Goal: Transaction & Acquisition: Purchase product/service

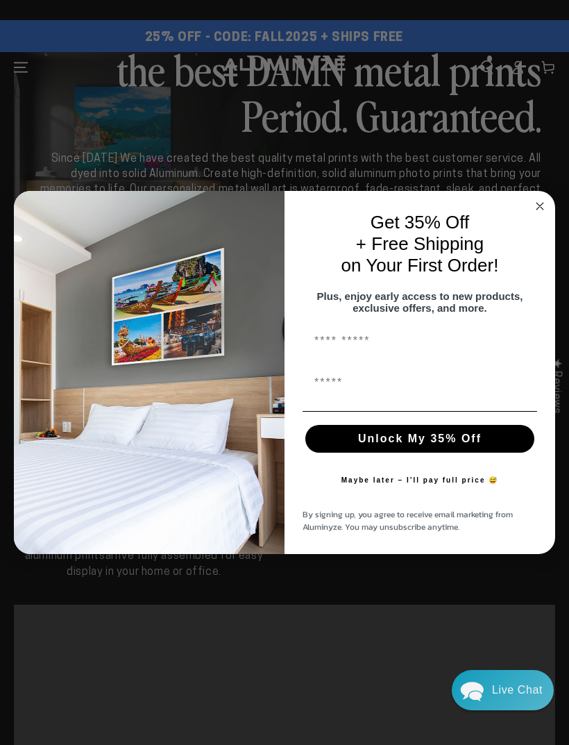
click at [539, 198] on circle "Close dialog" at bounding box center [540, 206] width 16 height 16
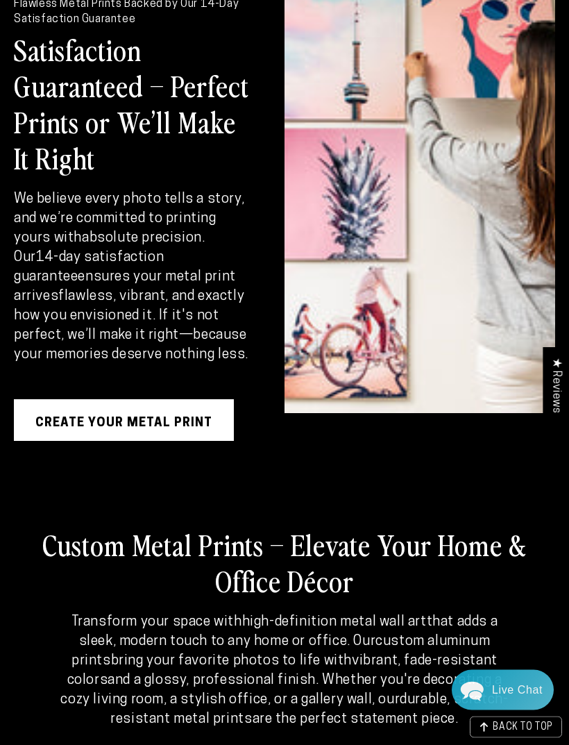
scroll to position [2344, 0]
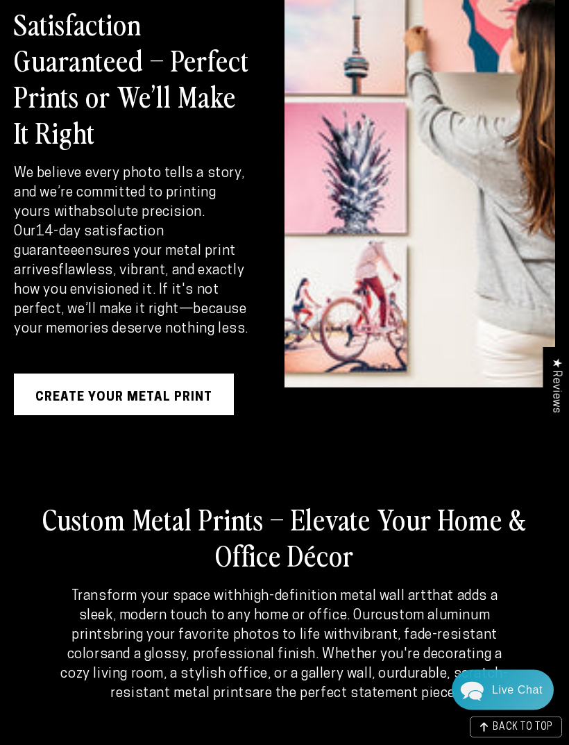
click at [204, 402] on link "Create Your Metal Print" at bounding box center [124, 395] width 220 height 42
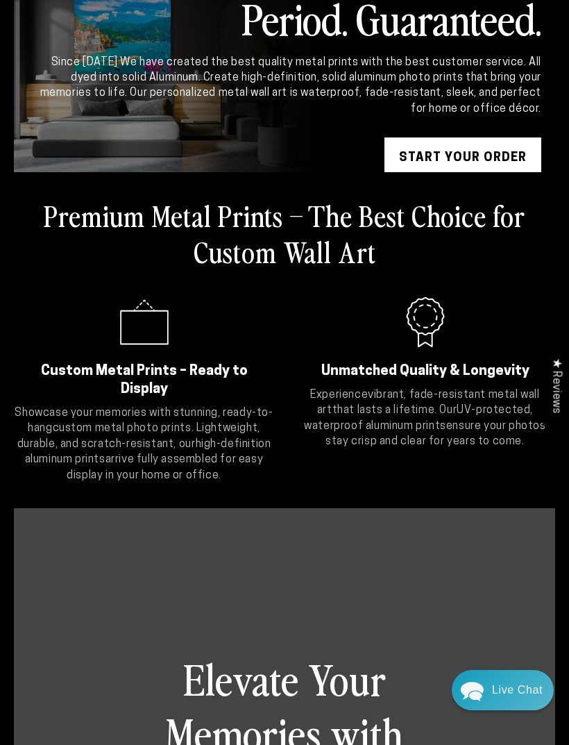
scroll to position [0, 0]
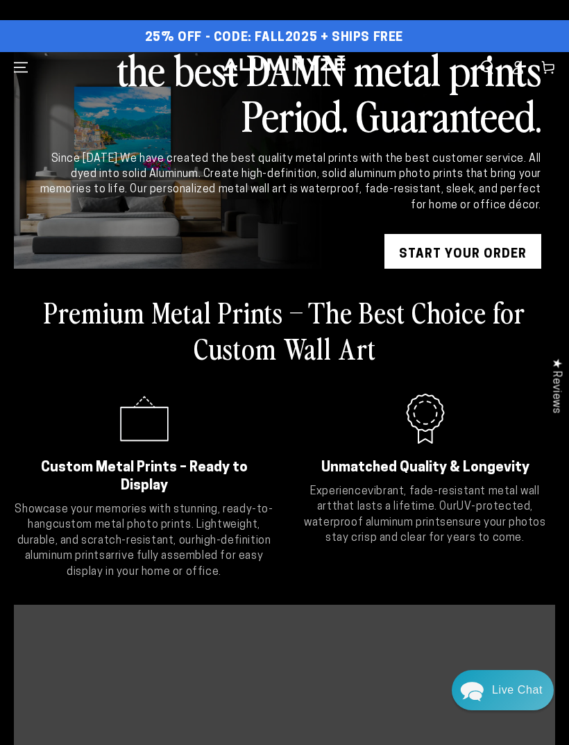
click at [23, 65] on icon "Menu" at bounding box center [21, 67] width 14 height 14
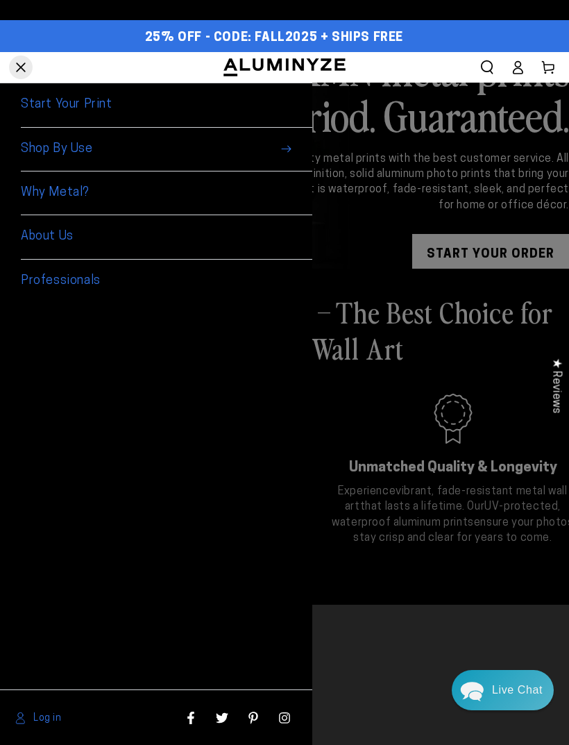
click at [72, 144] on span "Shop By Use" at bounding box center [167, 150] width 292 height 44
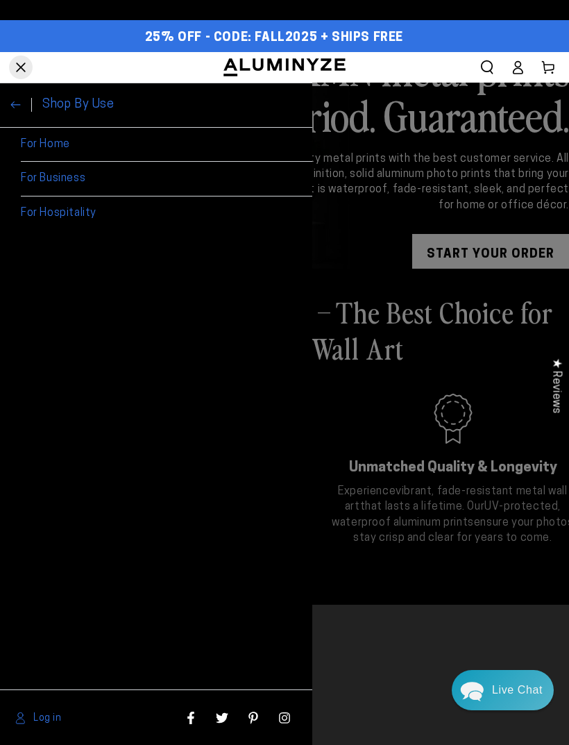
click at [45, 140] on link "For Home" at bounding box center [167, 145] width 292 height 35
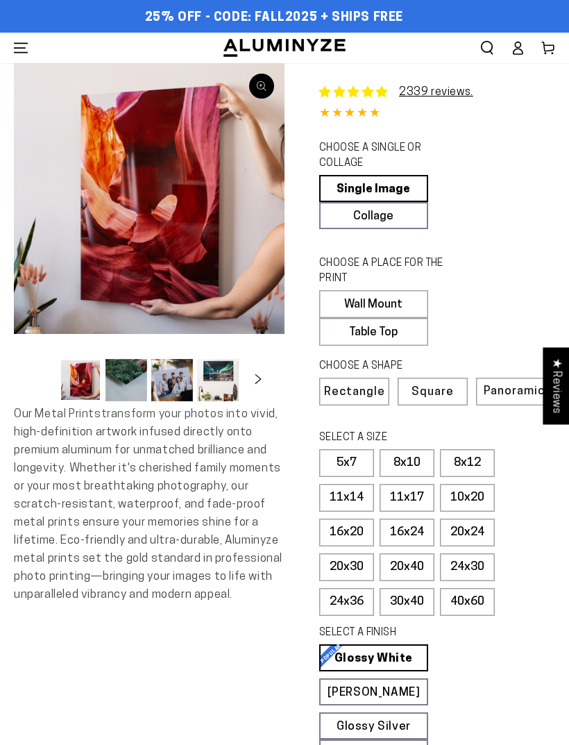
select select "**********"
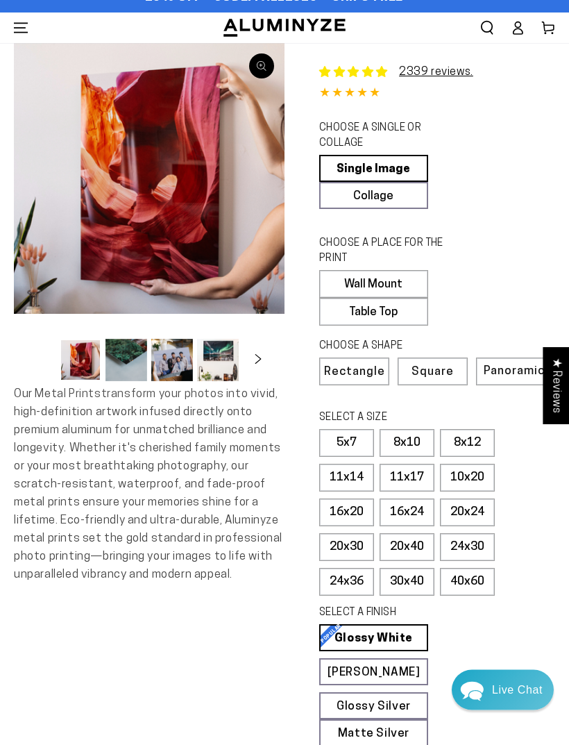
scroll to position [20, 0]
click at [476, 541] on label "24x30" at bounding box center [467, 547] width 55 height 28
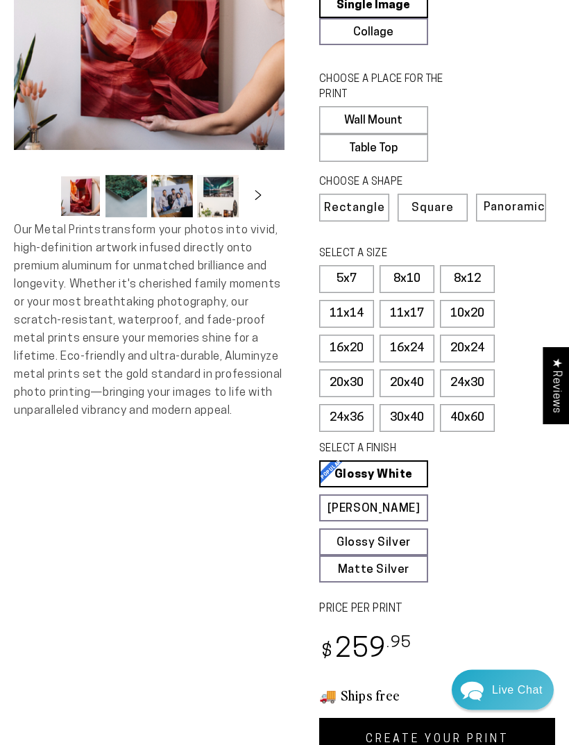
scroll to position [186, 0]
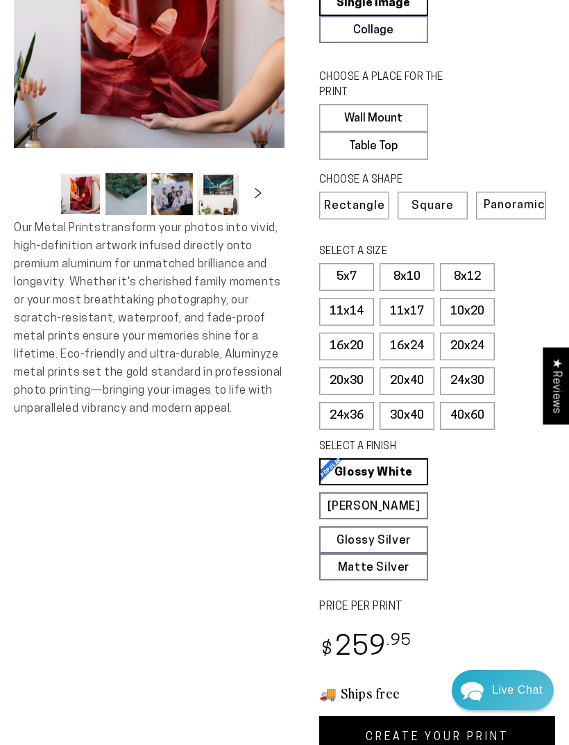
click at [422, 267] on label "8x10" at bounding box center [407, 277] width 55 height 28
click at [357, 278] on label "5x7" at bounding box center [346, 277] width 55 height 28
click at [417, 344] on label "16x24" at bounding box center [407, 347] width 55 height 28
click at [478, 413] on label "40x60" at bounding box center [467, 416] width 55 height 28
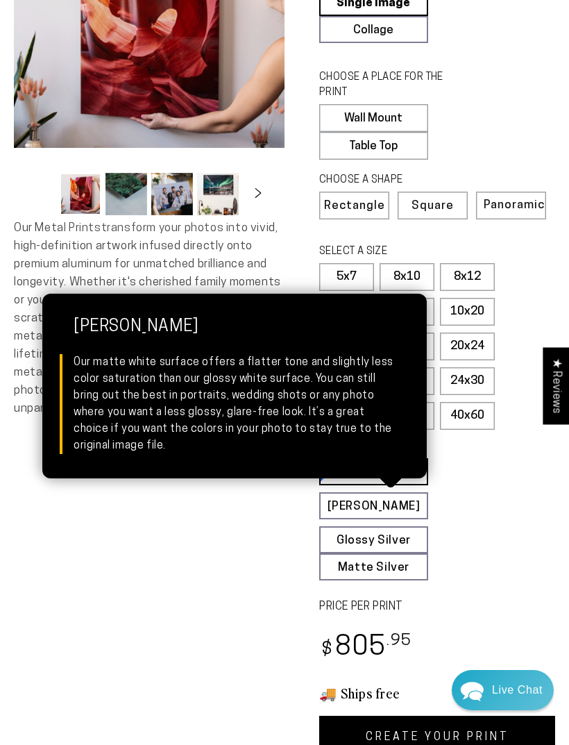
click at [392, 498] on link "Matte White Matte White Our matte white surface offers a flatter tone and sligh…" at bounding box center [373, 505] width 109 height 27
click at [411, 496] on link "Matte White Matte White Our matte white surface offers a flatter tone and sligh…" at bounding box center [373, 505] width 109 height 27
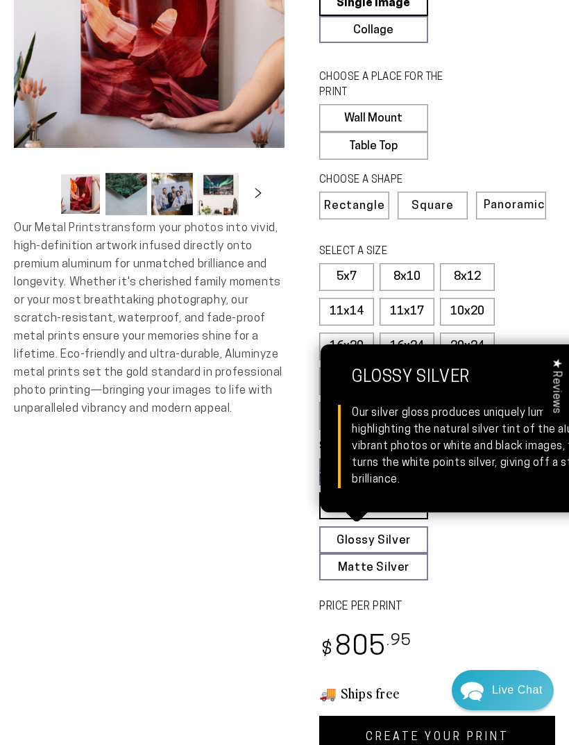
click at [403, 530] on link "Glossy Silver Glossy Silver Our silver gloss produces uniquely luminous prints …" at bounding box center [373, 539] width 109 height 27
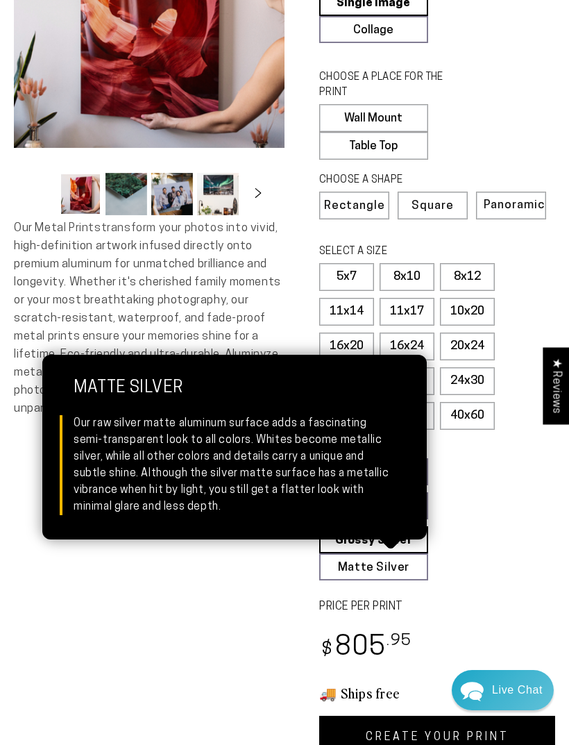
click at [404, 566] on link "Matte Silver Matte Silver Our raw silver matte aluminum surface adds a fascinat…" at bounding box center [373, 566] width 109 height 27
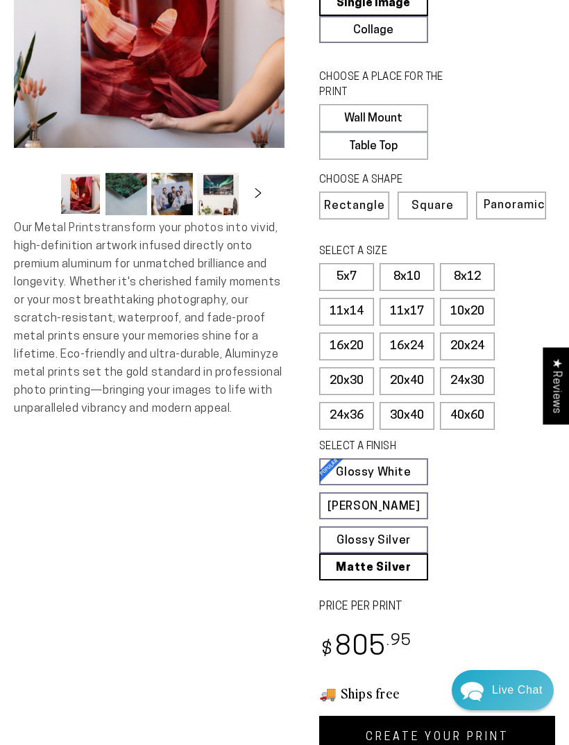
click at [416, 535] on link "Glossy Silver Glossy Silver Our silver gloss produces uniquely luminous prints …" at bounding box center [373, 539] width 109 height 27
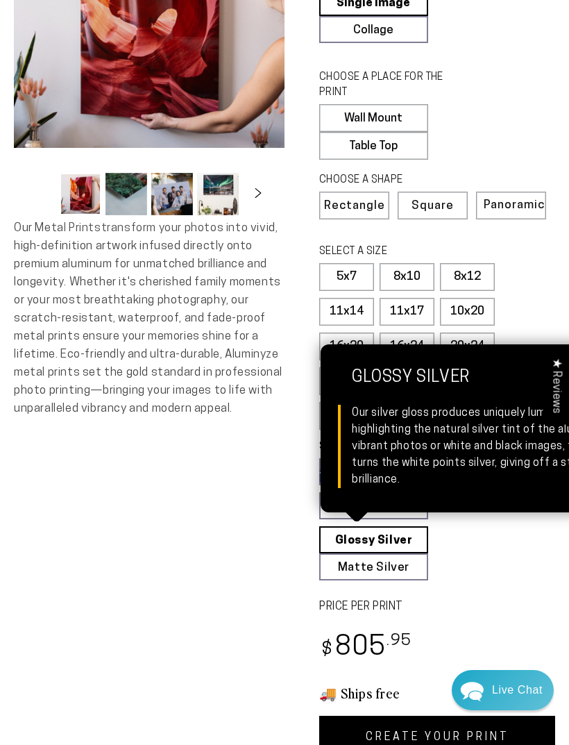
click at [428, 507] on fieldset "SELECT A FINISH Learn more Glossy White Glossy White Our bright white glossy su…" at bounding box center [432, 509] width 227 height 141
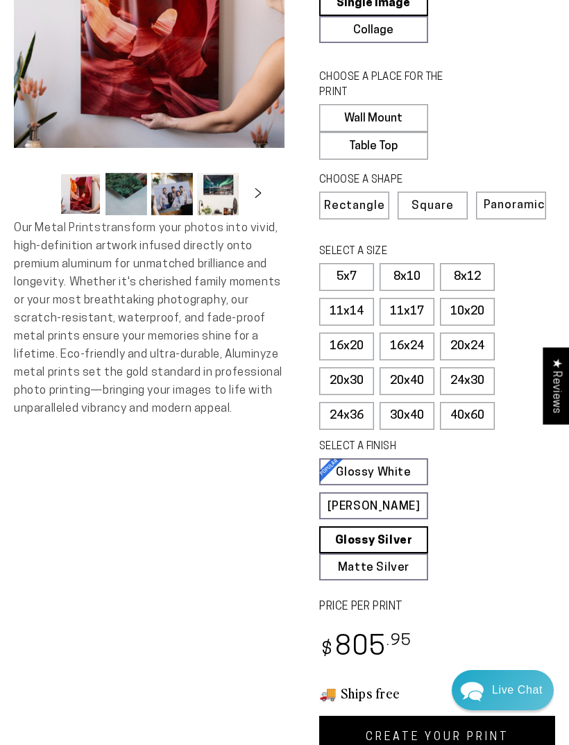
click at [411, 462] on link "Glossy White Glossy White Our bright white glossy surface increases color satur…" at bounding box center [373, 471] width 109 height 27
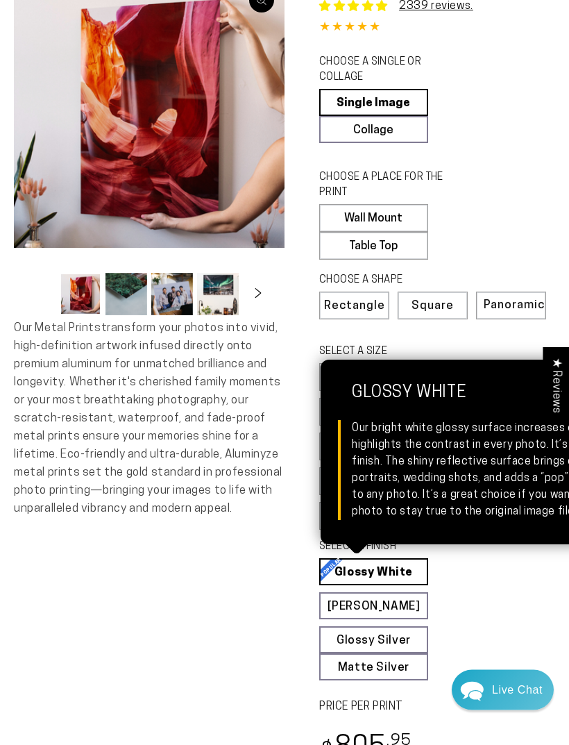
scroll to position [86, 0]
click at [526, 210] on fieldset "CHOOSE A PLACE FOR THE PRINT Learn more Wall Mount Table Top" at bounding box center [432, 215] width 227 height 90
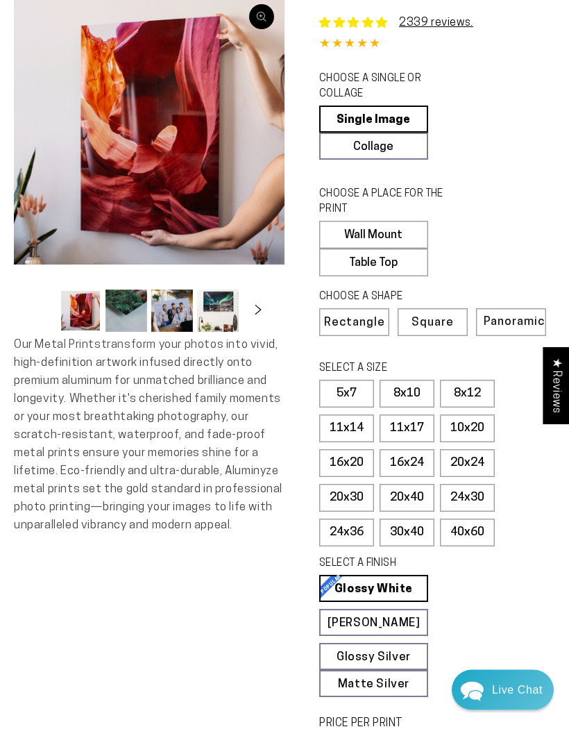
scroll to position [69, 0]
click at [398, 263] on label "Table Top" at bounding box center [373, 263] width 109 height 28
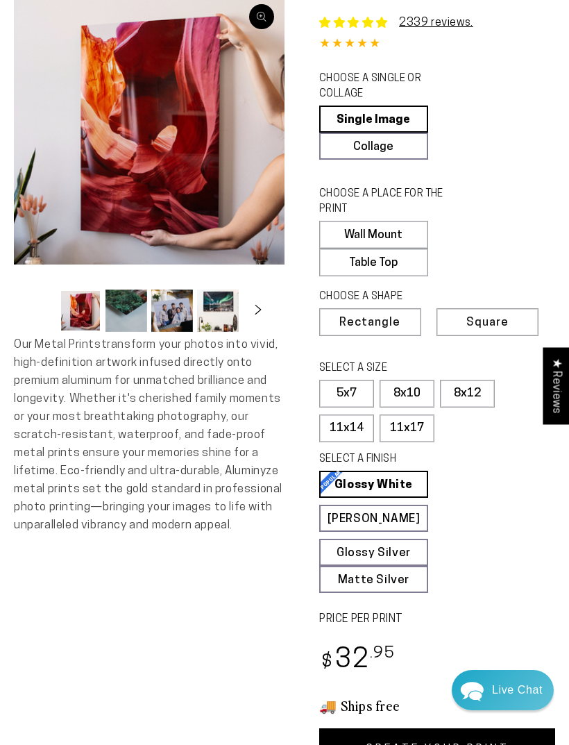
click at [512, 230] on fieldset "CHOOSE A PLACE FOR THE PRINT Learn more Wall Mount Table Top" at bounding box center [432, 232] width 227 height 90
click at [426, 415] on label "11x17" at bounding box center [407, 428] width 55 height 28
click at [412, 229] on label "Wall Mount" at bounding box center [373, 235] width 109 height 28
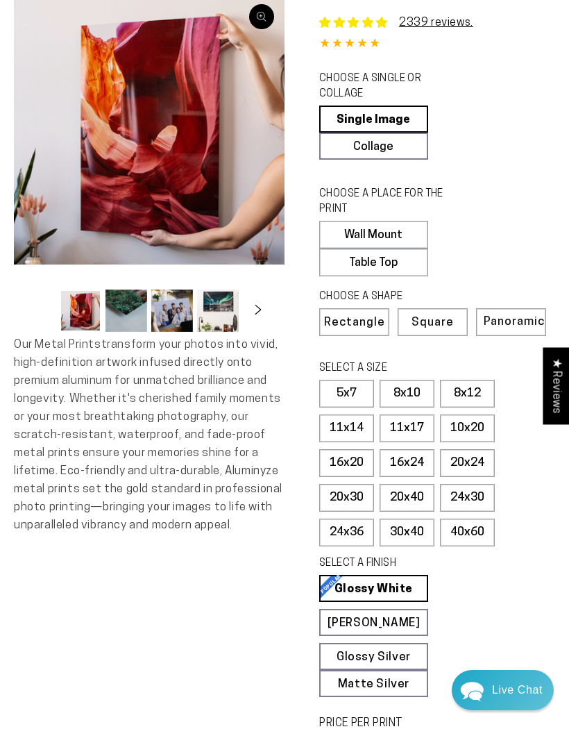
click at [447, 319] on span "Square" at bounding box center [433, 323] width 42 height 12
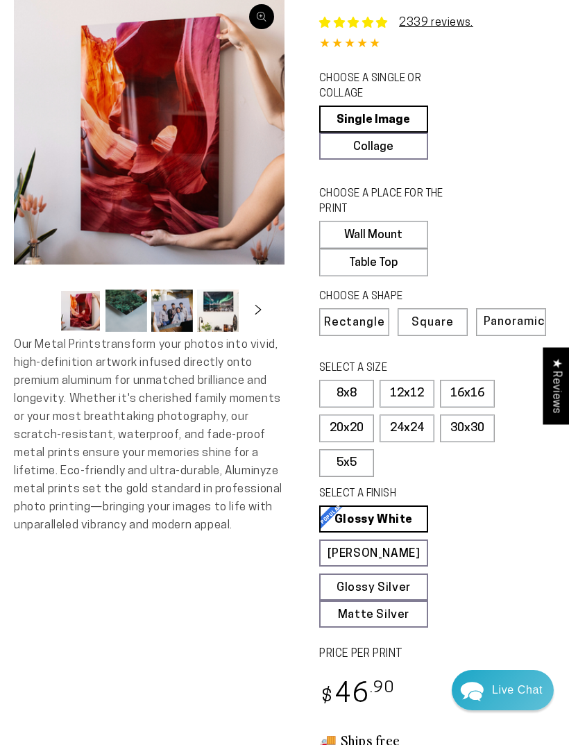
click at [522, 321] on span "Panoramic" at bounding box center [514, 322] width 61 height 12
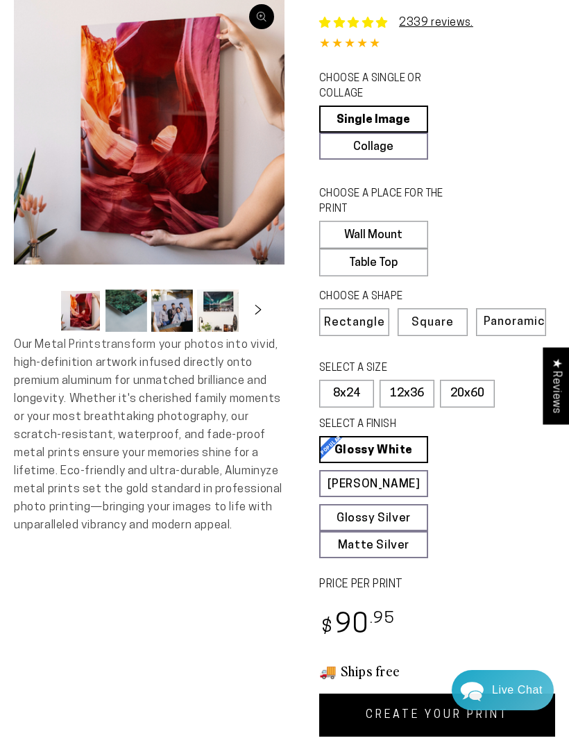
click at [481, 385] on label "20x60" at bounding box center [467, 394] width 55 height 28
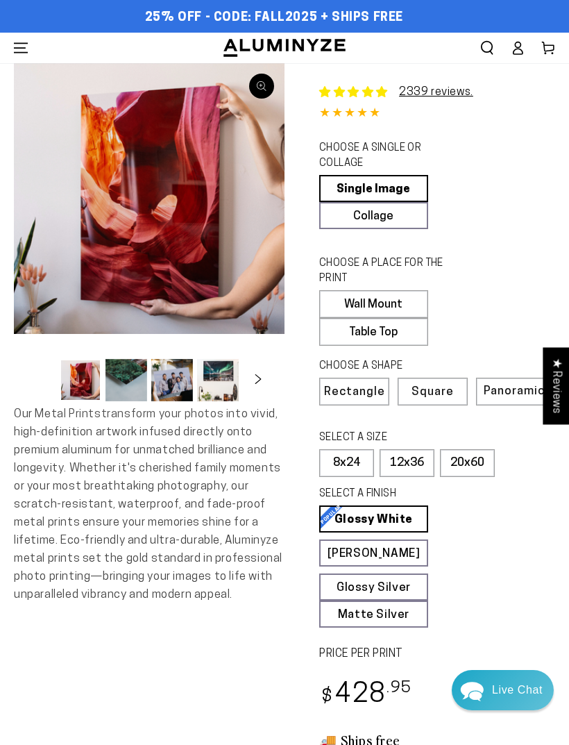
scroll to position [2, 0]
